Goal: Transaction & Acquisition: Purchase product/service

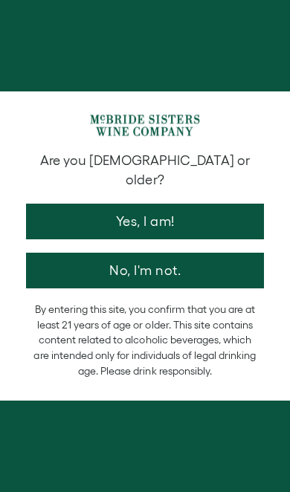
click at [237, 203] on button "Yes, I am!" at bounding box center [145, 221] width 238 height 36
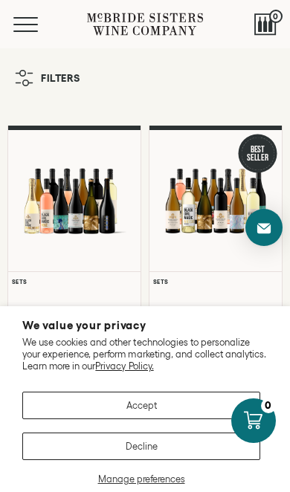
click at [206, 408] on button "Accept" at bounding box center [141, 404] width 238 height 27
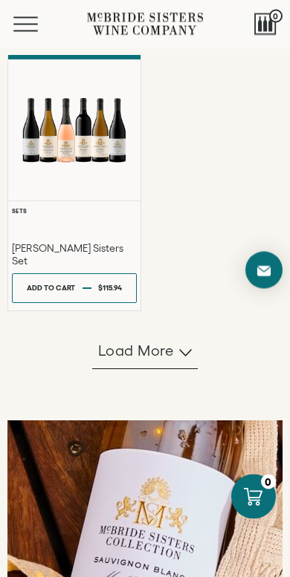
scroll to position [1125, 0]
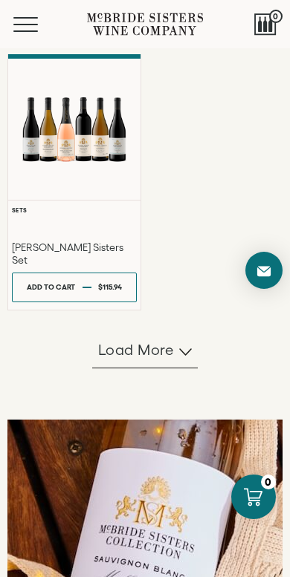
click at [128, 360] on span "Load more" at bounding box center [136, 349] width 76 height 21
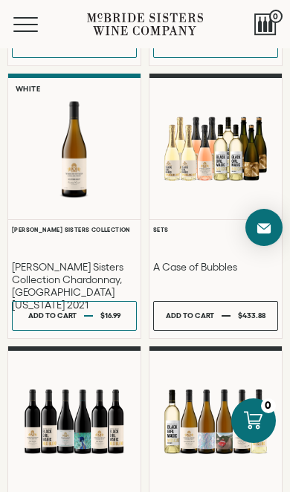
scroll to position [1415, 0]
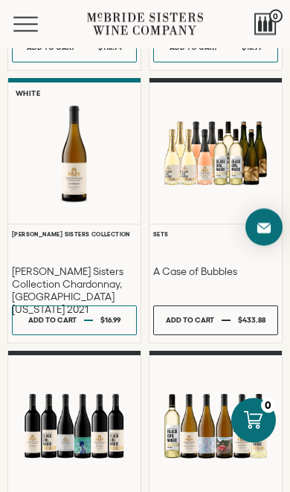
click at [181, 206] on div at bounding box center [215, 154] width 132 height 104
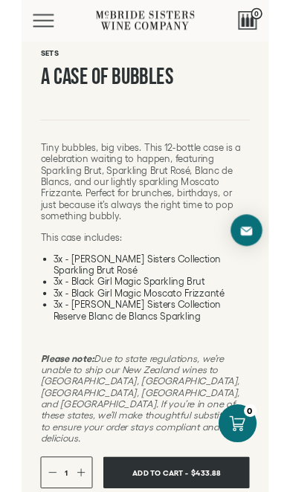
scroll to position [501, 0]
